Goal: Navigation & Orientation: Find specific page/section

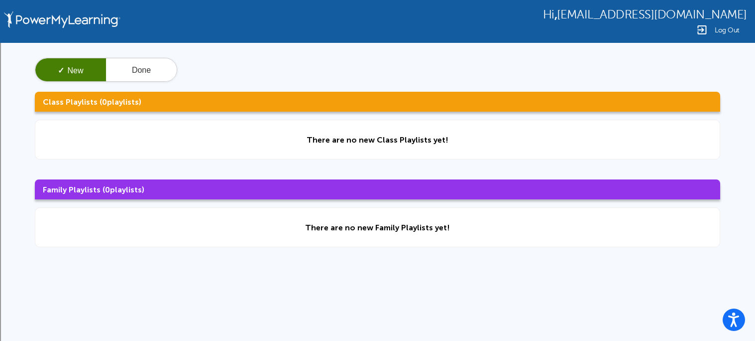
scroll to position [11, 0]
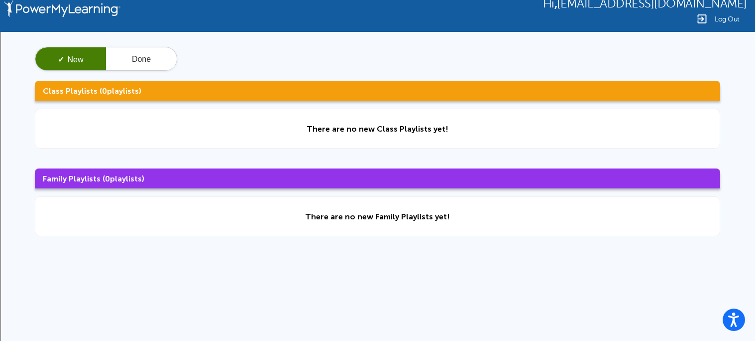
click at [382, 202] on div "There are no new Family Playlists yet!" at bounding box center [378, 216] width 686 height 40
click at [394, 199] on div "There are no new Family Playlists yet!" at bounding box center [378, 216] width 686 height 40
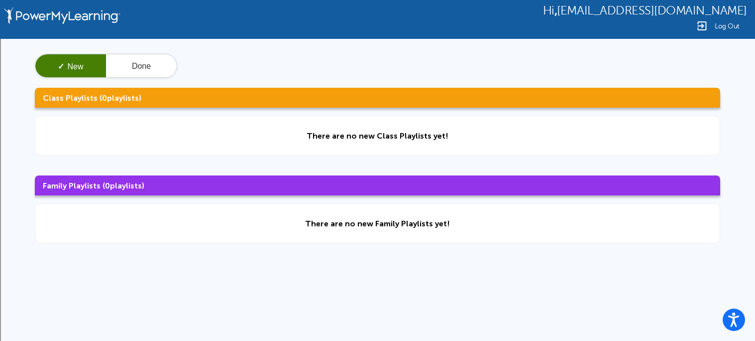
scroll to position [0, 0]
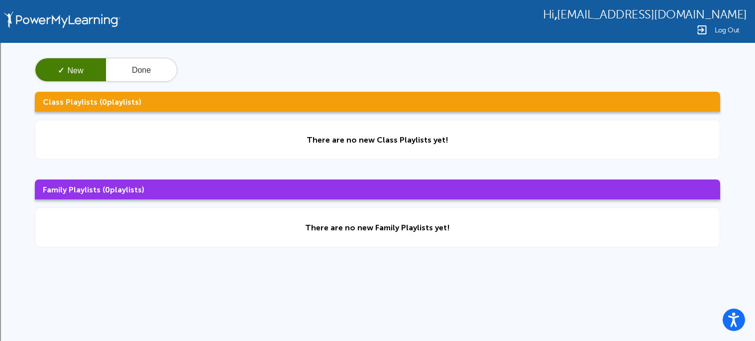
click at [317, 333] on div "Hi , bj40012746@students.springisd.org Log Out ✓ New Done Class Playlists ( 0 p…" at bounding box center [377, 211] width 755 height 423
click at [588, 93] on h3 "Class Playlists ( 0 playlists)" at bounding box center [378, 102] width 686 height 20
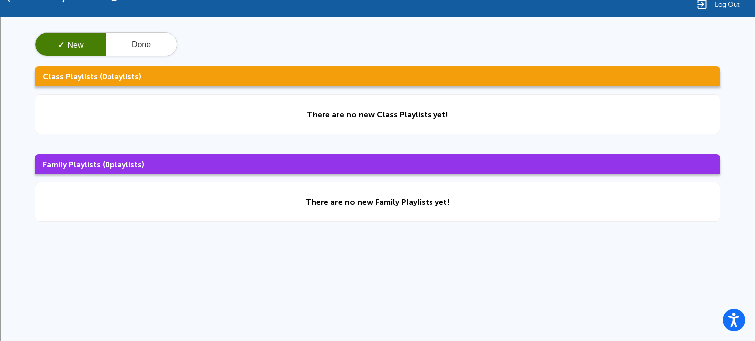
scroll to position [26, 0]
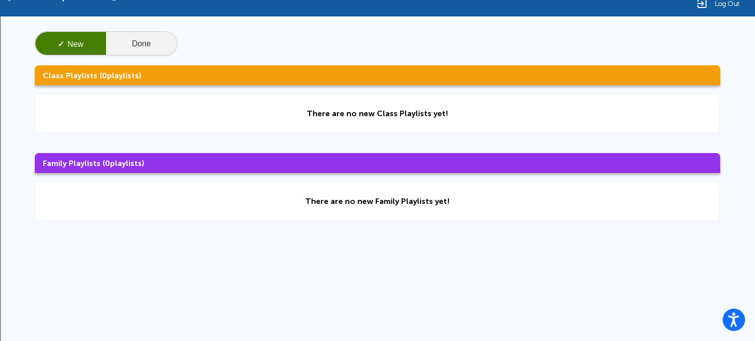
click at [133, 36] on button "Done" at bounding box center [141, 44] width 71 height 24
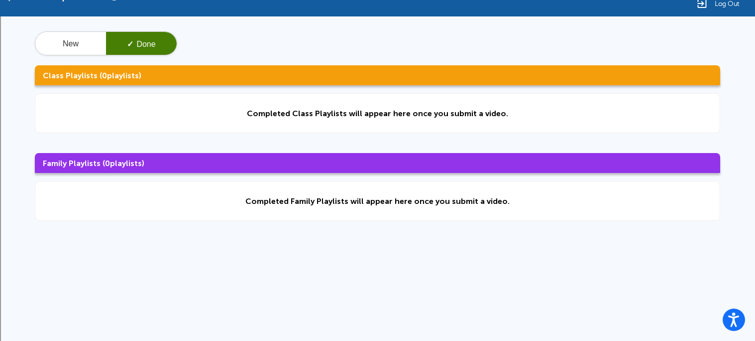
click at [476, 101] on div "Completed Class Playlists will appear here once you submit a video." at bounding box center [378, 113] width 686 height 40
click at [613, 151] on div "New ✓ Done Class Playlists ( 0 playlists) Completed Class Playlists will appear…" at bounding box center [377, 125] width 755 height 219
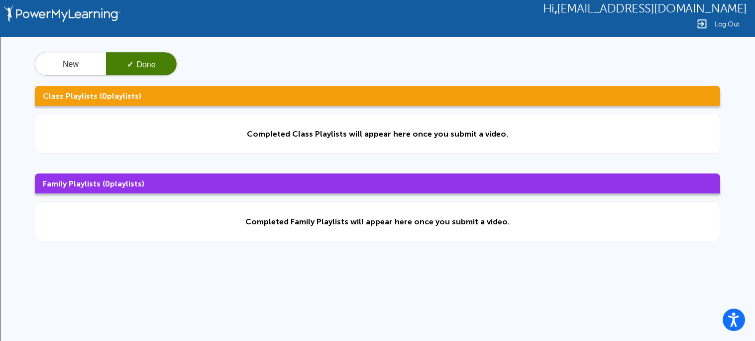
scroll to position [0, 0]
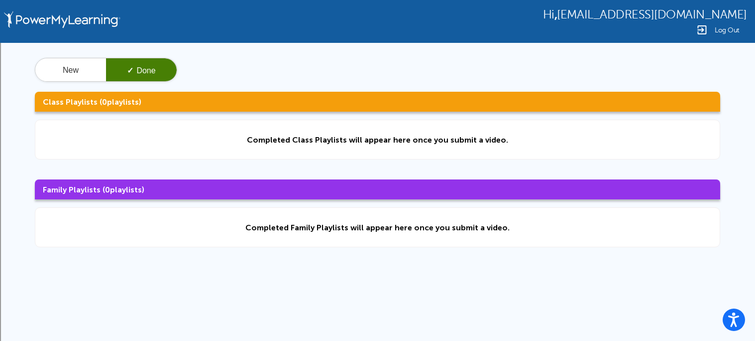
click at [42, 52] on div "New ✓ Done Class Playlists ( 0 playlists) Completed Class Playlists will appear…" at bounding box center [377, 152] width 755 height 219
click at [37, 40] on img at bounding box center [62, 21] width 122 height 43
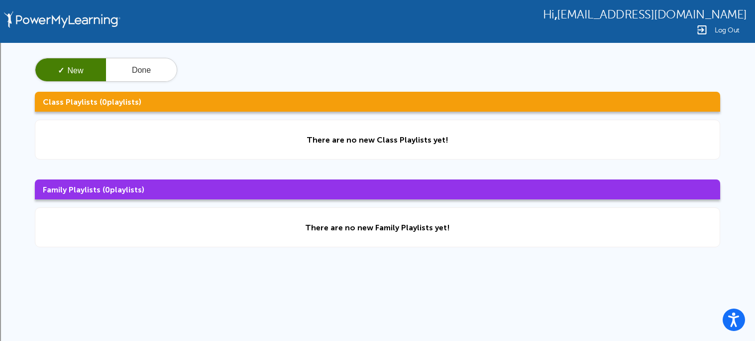
click at [703, 27] on img at bounding box center [702, 30] width 12 height 12
click at [708, 27] on img at bounding box center [702, 30] width 12 height 12
click at [712, 27] on div "Log Out" at bounding box center [645, 30] width 204 height 12
